Goal: Information Seeking & Learning: Find contact information

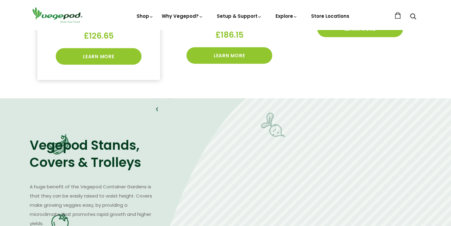
scroll to position [276, 0]
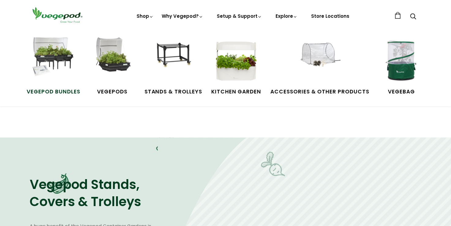
click at [64, 55] on img at bounding box center [53, 60] width 46 height 46
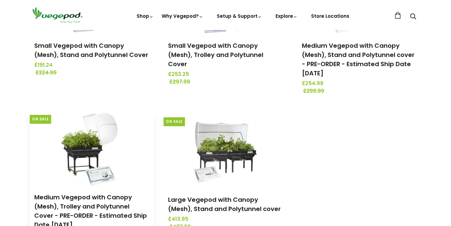
scroll to position [184, 0]
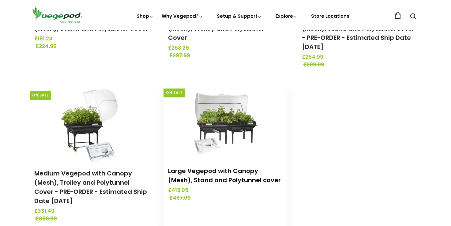
click at [218, 173] on link "Large Vegepod with Canopy (Mesh), Stand and Polytunnel cover" at bounding box center [224, 176] width 113 height 18
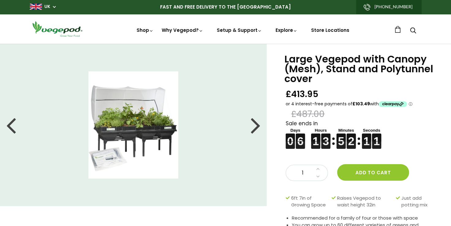
click at [139, 126] on img at bounding box center [134, 124] width 90 height 107
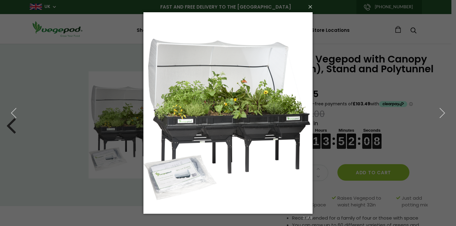
click at [346, 43] on div "× 2 of 8 Loading..." at bounding box center [228, 113] width 456 height 226
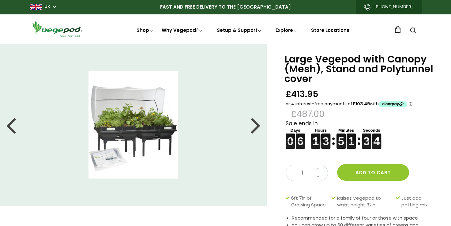
click at [327, 28] on link "Store Locations" at bounding box center [330, 30] width 38 height 6
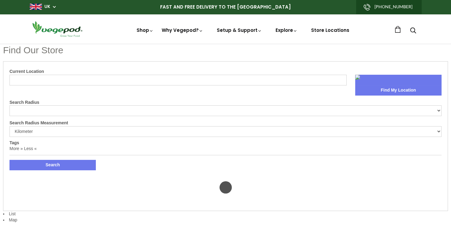
select select "m"
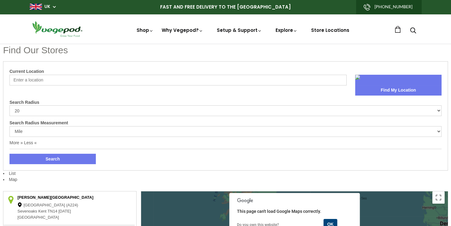
click at [29, 79] on input "Current Location" at bounding box center [177, 80] width 337 height 11
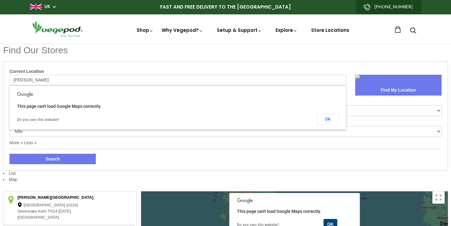
type input "stafford"
click at [397, 89] on button "Find My Location" at bounding box center [398, 90] width 86 height 10
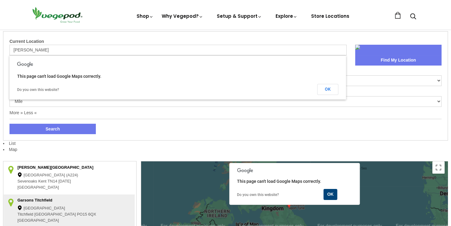
scroll to position [61, 0]
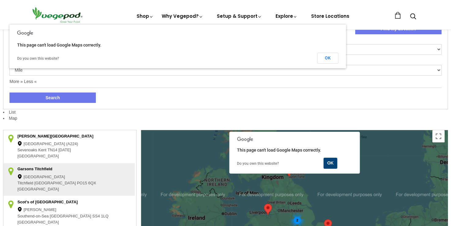
click at [58, 102] on button "Search" at bounding box center [52, 98] width 86 height 10
click at [333, 163] on button "OK" at bounding box center [330, 163] width 14 height 11
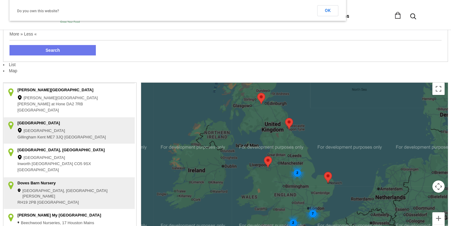
scroll to position [123, 0]
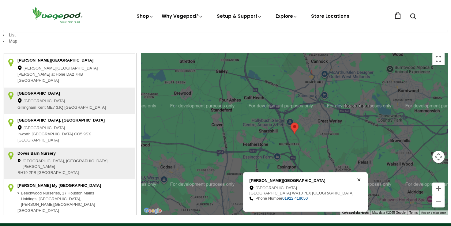
scroll to position [153, 0]
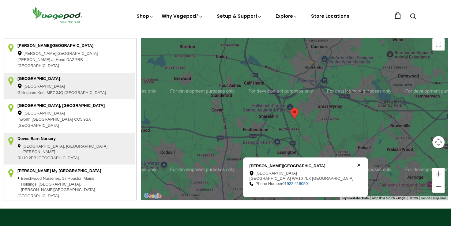
click at [358, 164] on icon at bounding box center [359, 165] width 2 height 2
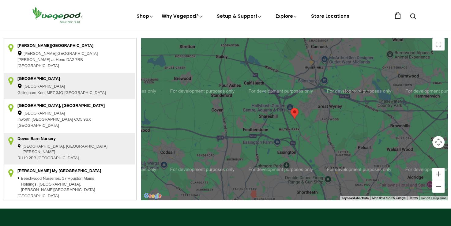
click at [298, 119] on div at bounding box center [294, 119] width 307 height 162
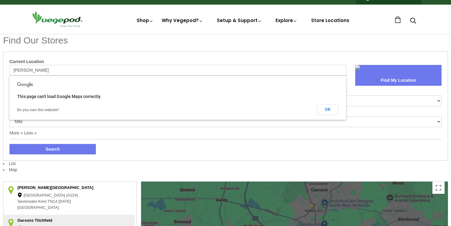
scroll to position [0, 0]
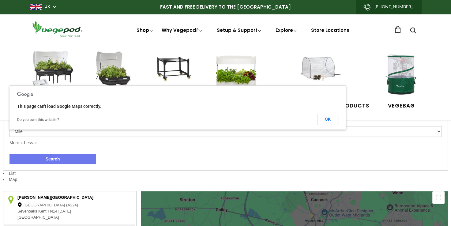
click at [145, 28] on link "Shop" at bounding box center [145, 39] width 17 height 24
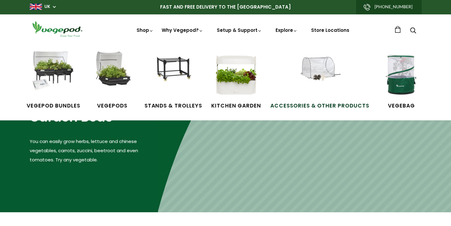
click at [328, 69] on img at bounding box center [320, 74] width 46 height 46
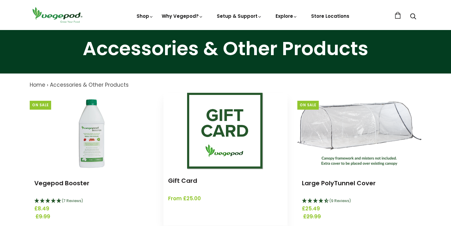
scroll to position [61, 0]
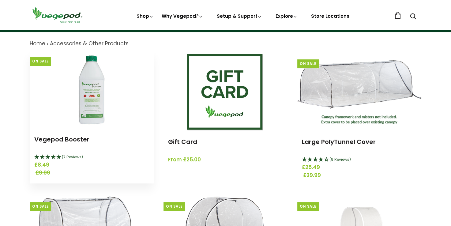
click at [96, 106] on img at bounding box center [91, 89] width 77 height 77
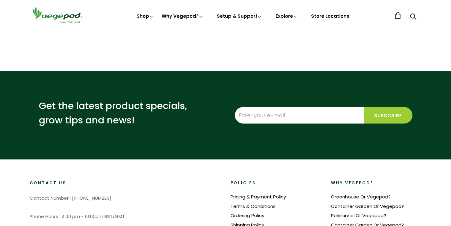
scroll to position [1042, 0]
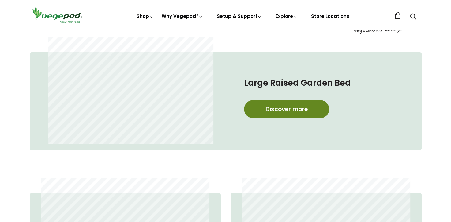
scroll to position [0, 108]
click at [302, 107] on link "Discover more" at bounding box center [286, 109] width 85 height 18
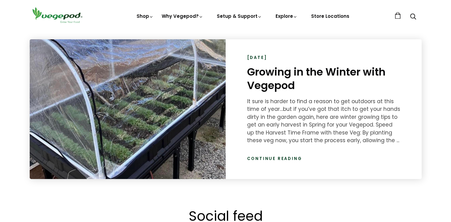
scroll to position [0, 431]
click at [273, 158] on link "Continue reading" at bounding box center [274, 158] width 55 height 6
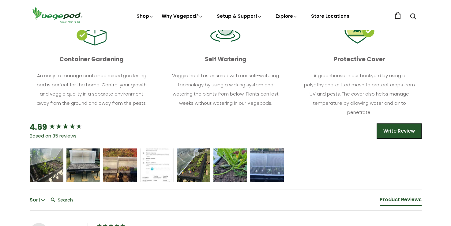
scroll to position [368, 0]
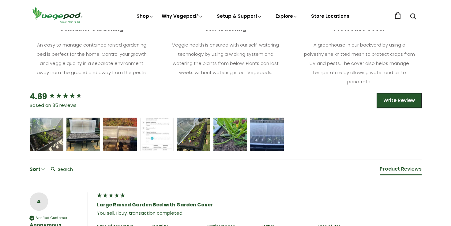
click at [63, 129] on div "[PERSON_NAME] [PERSON_NAME] [PERSON_NAME] [PERSON_NAME] [PERSON_NAME] [PERSON_N…" at bounding box center [226, 135] width 392 height 34
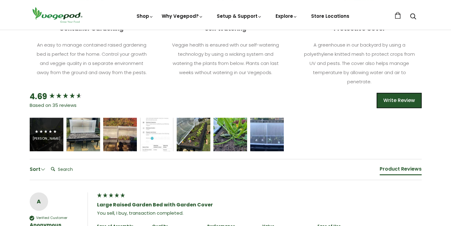
click at [47, 142] on div "[PERSON_NAME]" at bounding box center [47, 135] width 34 height 34
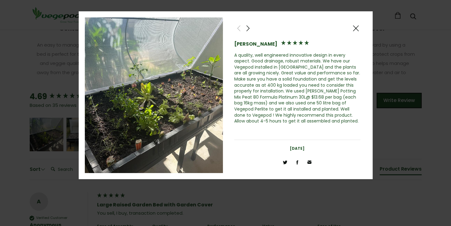
click at [354, 26] on span at bounding box center [355, 29] width 7 height 8
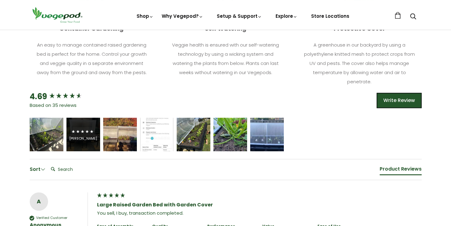
click at [86, 128] on span "5 star rating" at bounding box center [82, 131] width 23 height 7
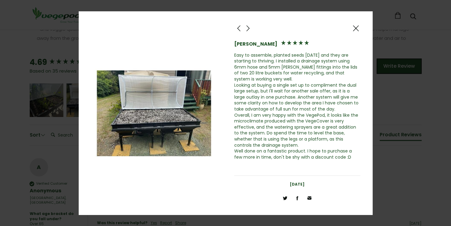
scroll to position [429, 0]
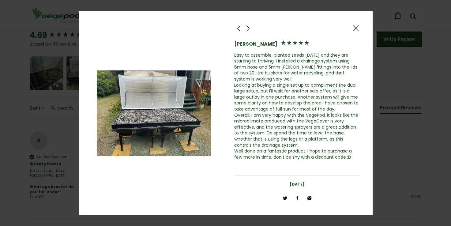
click at [357, 28] on span at bounding box center [355, 29] width 7 height 8
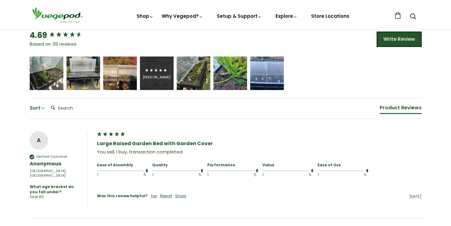
click at [162, 80] on div "John Trembath" at bounding box center [157, 73] width 34 height 34
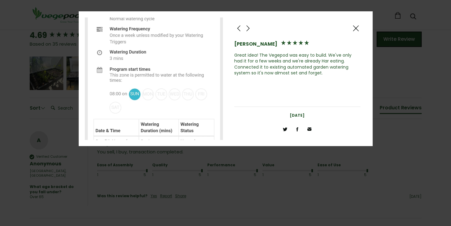
click at [163, 75] on img at bounding box center [154, 78] width 139 height 123
click at [357, 26] on span at bounding box center [355, 29] width 7 height 8
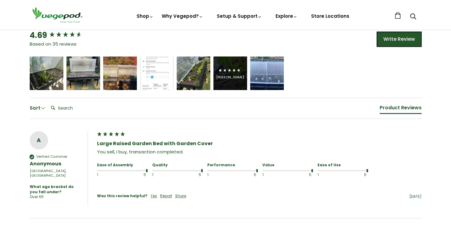
click at [231, 75] on div "Marissa Liu" at bounding box center [230, 77] width 28 height 5
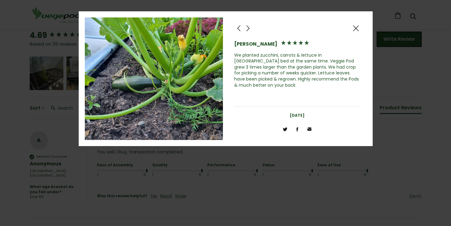
click at [358, 28] on span at bounding box center [355, 29] width 7 height 8
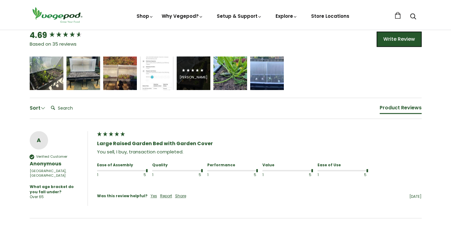
click at [197, 76] on div "David Harrison" at bounding box center [194, 77] width 28 height 5
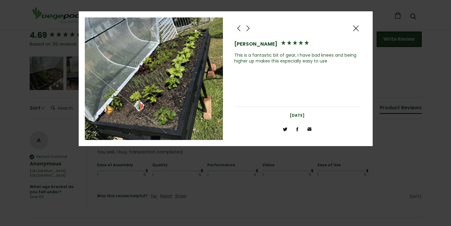
click at [352, 29] on span at bounding box center [355, 29] width 7 height 8
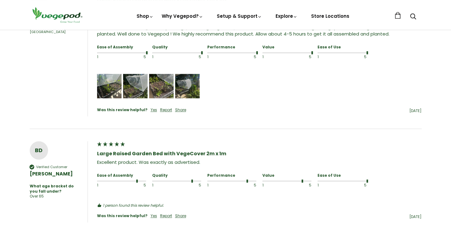
scroll to position [705, 0]
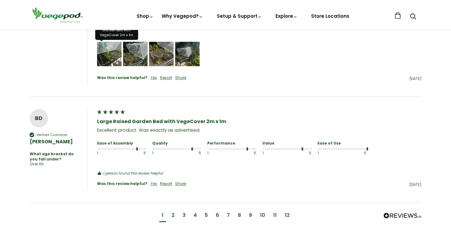
click at [111, 50] on img "Media uploaded by this customer." at bounding box center [109, 54] width 25 height 25
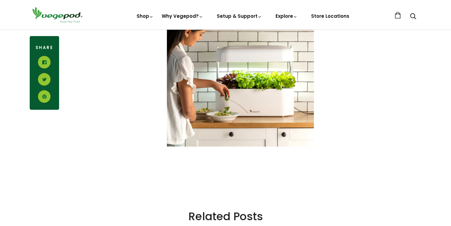
scroll to position [1164, 0]
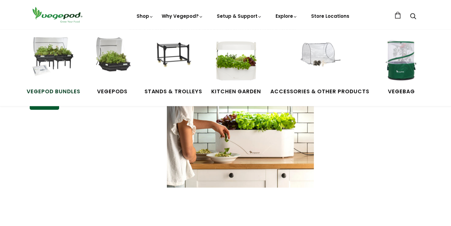
click at [59, 59] on img at bounding box center [53, 60] width 46 height 46
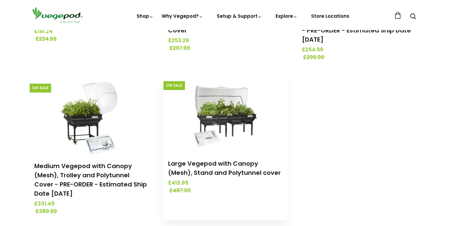
scroll to position [214, 0]
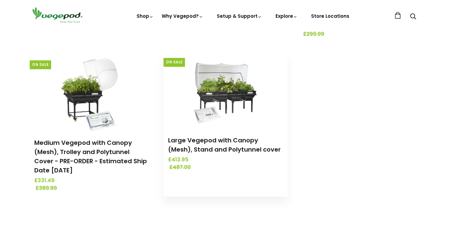
click at [231, 145] on h3 "Large Vegepod with Canopy (Mesh), Stand and Polytunnel cover" at bounding box center [225, 145] width 115 height 18
click at [209, 134] on div "Large Vegepod with Canopy (Mesh), Stand and Polytunnel cover £413.95 £487.00" at bounding box center [226, 153] width 124 height 49
click at [224, 88] on img at bounding box center [225, 90] width 64 height 77
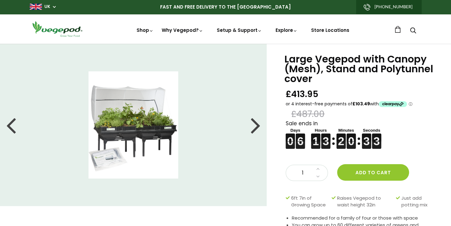
click at [121, 115] on img at bounding box center [134, 124] width 90 height 107
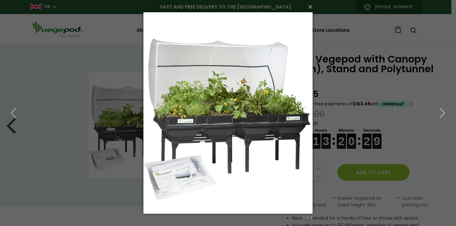
click at [121, 116] on div "× 2 of 8 Loading..." at bounding box center [228, 113] width 456 height 226
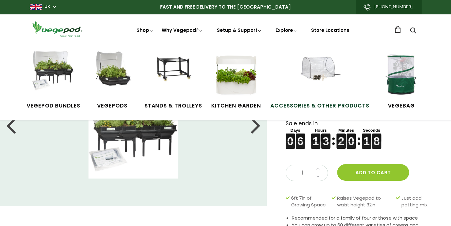
click at [314, 83] on img at bounding box center [320, 74] width 46 height 46
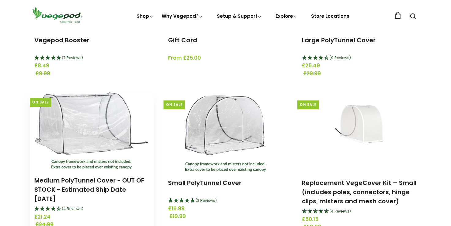
scroll to position [123, 0]
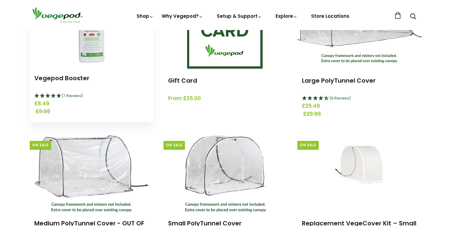
click at [91, 49] on img at bounding box center [91, 28] width 77 height 77
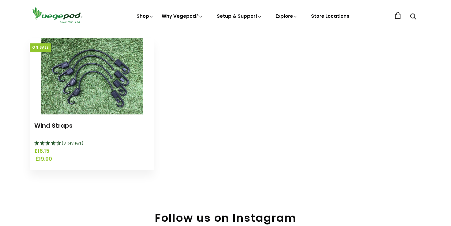
scroll to position [827, 0]
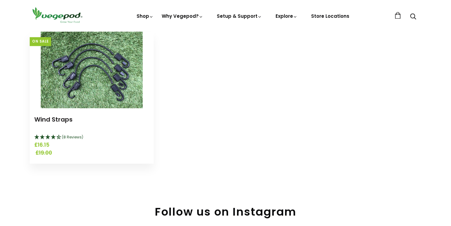
click at [70, 80] on img at bounding box center [92, 70] width 102 height 77
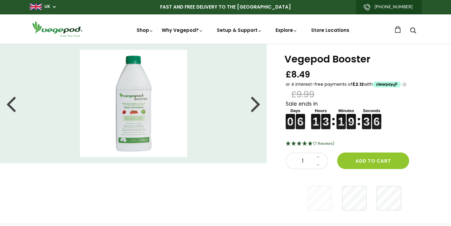
click at [323, 144] on span "(7 Reviews)" at bounding box center [323, 143] width 21 height 5
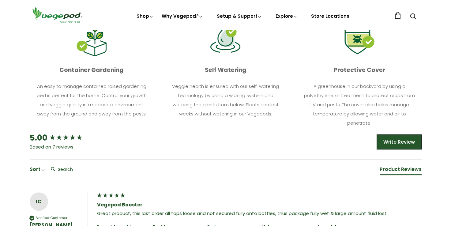
scroll to position [162, 0]
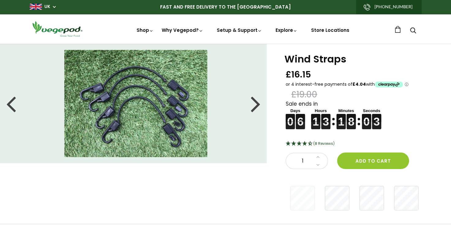
click at [149, 128] on img at bounding box center [135, 103] width 143 height 107
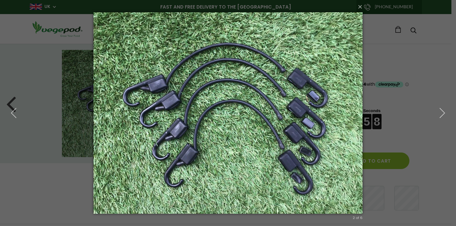
click at [386, 76] on div "× 2 of 6 Loading..." at bounding box center [228, 113] width 456 height 226
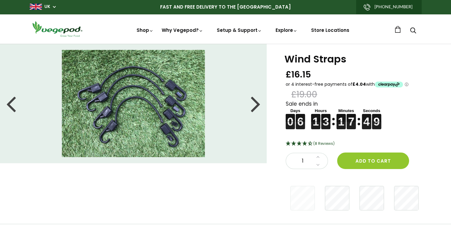
click at [306, 143] on icon "4.25 Stars - 8 Reviews" at bounding box center [305, 143] width 6 height 5
